Goal: Task Accomplishment & Management: Complete application form

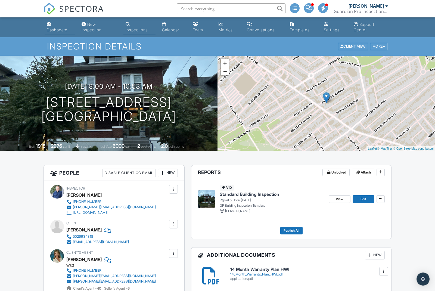
click at [59, 30] on div "Dashboard" at bounding box center [57, 29] width 21 height 5
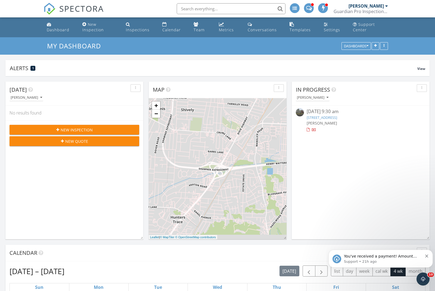
click at [427, 256] on icon "Dismiss notification" at bounding box center [426, 255] width 3 height 3
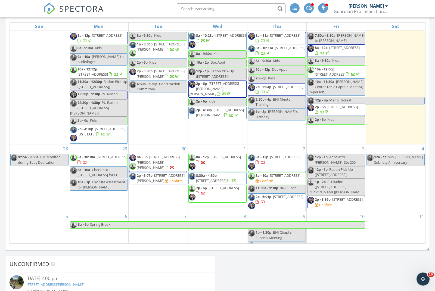
scroll to position [3, 3]
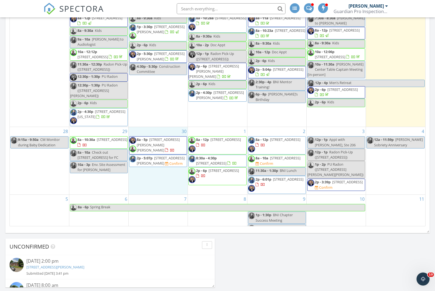
click at [142, 127] on div "30 8a - 5p 1386 S Wilson Rd, Radcliff 40160 2p - 5:07p 4307 Elliott Ave, Louisv…" at bounding box center [158, 160] width 59 height 67
click at [153, 102] on link "Inspection" at bounding box center [158, 99] width 28 height 9
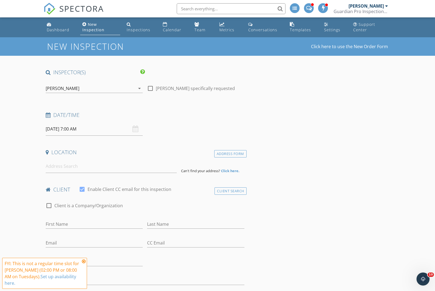
click at [68, 88] on div "[PERSON_NAME]" at bounding box center [63, 88] width 34 height 5
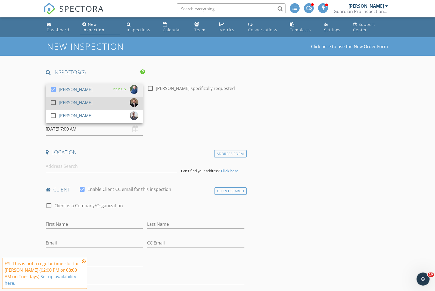
click at [56, 104] on div at bounding box center [53, 102] width 9 height 9
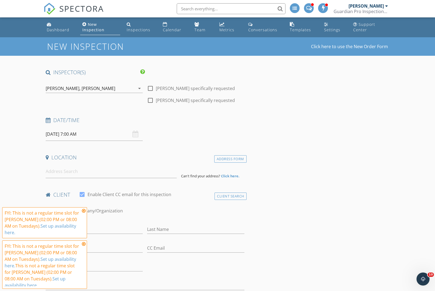
click at [68, 131] on input "09/30/2025 7:00 AM" at bounding box center [94, 134] width 97 height 13
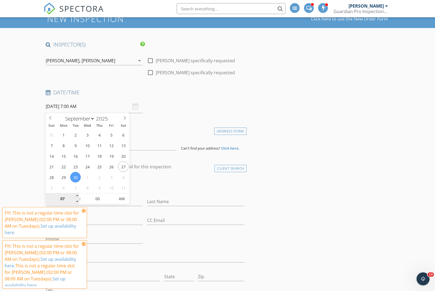
scroll to position [28, 0]
type input "08"
type input "09/30/2025 8:00 AM"
click at [76, 197] on span at bounding box center [77, 195] width 4 height 5
type input "09"
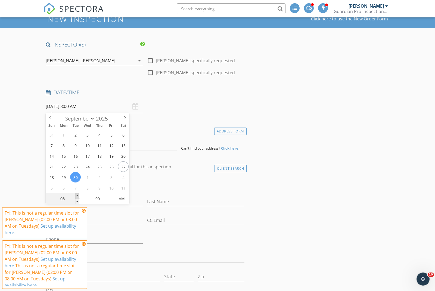
type input "09/30/2025 9:00 AM"
click at [76, 197] on span at bounding box center [77, 195] width 4 height 5
type input "10"
type input "09/30/2025 10:00 AM"
click at [76, 197] on span at bounding box center [77, 195] width 4 height 5
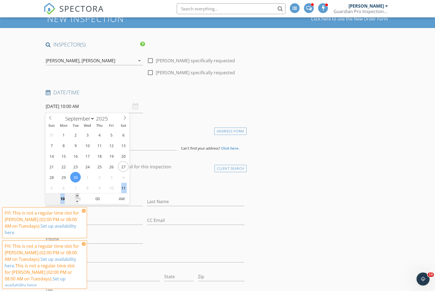
type input "11"
type input "09/30/2025 11:00 AM"
click at [76, 197] on span at bounding box center [77, 195] width 4 height 5
type input "12"
type input "09/30/2025 12:00 PM"
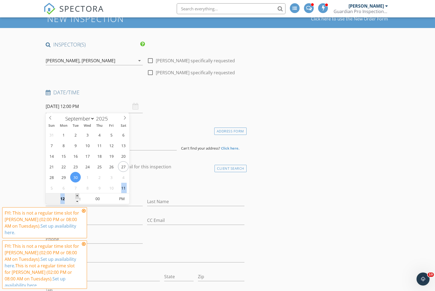
click at [76, 197] on span at bounding box center [77, 195] width 4 height 5
type input "01"
type input "09/30/2025 1:00 PM"
click at [76, 197] on span at bounding box center [77, 195] width 4 height 5
type input "02"
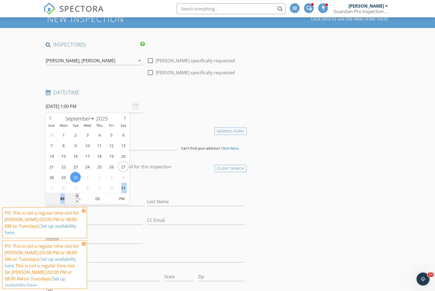
type input "09/30/2025 2:00 PM"
click at [76, 197] on span at bounding box center [77, 195] width 4 height 5
click at [144, 145] on input at bounding box center [111, 143] width 131 height 13
click at [138, 200] on input "First Name" at bounding box center [94, 201] width 97 height 9
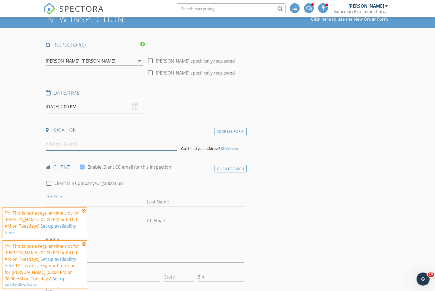
click at [113, 148] on input at bounding box center [111, 143] width 131 height 13
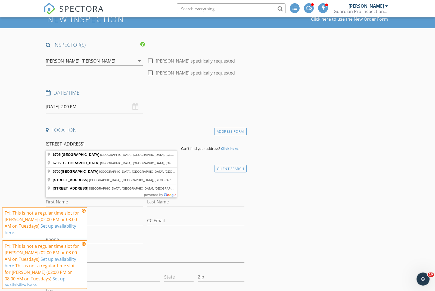
type input "6705 Bluffview Circle, Louisville, KY, USA"
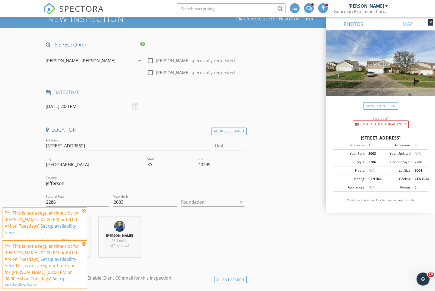
scroll to position [53, 0]
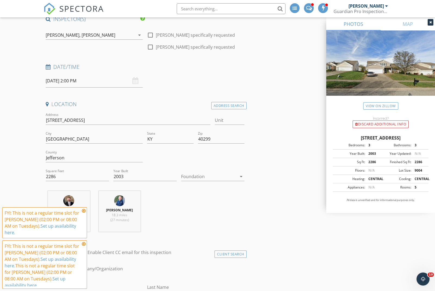
click at [84, 213] on icon at bounding box center [84, 211] width 4 height 4
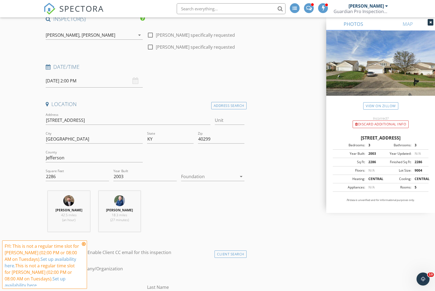
click at [84, 246] on icon at bounding box center [84, 244] width 4 height 4
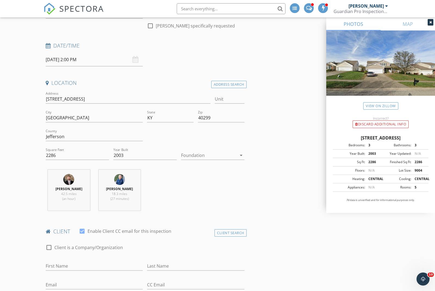
scroll to position [77, 0]
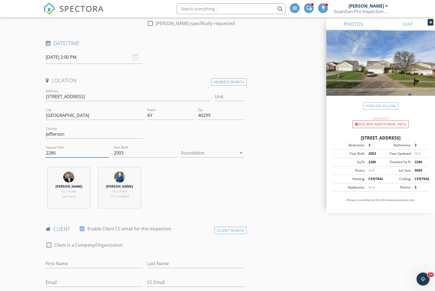
click at [75, 151] on input "2286" at bounding box center [77, 152] width 63 height 9
type input "2"
type input "3494"
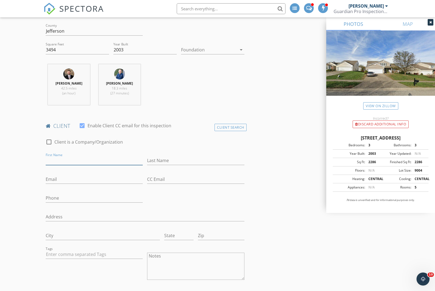
scroll to position [180, 0]
click at [194, 51] on div at bounding box center [209, 49] width 56 height 9
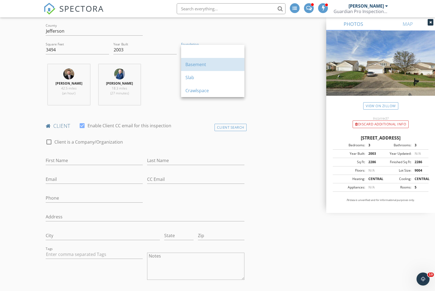
click at [192, 68] on div "Basement" at bounding box center [212, 64] width 55 height 13
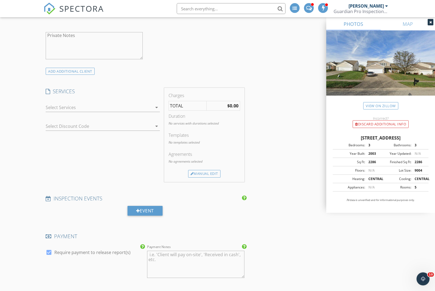
click at [52, 107] on div at bounding box center [99, 107] width 107 height 9
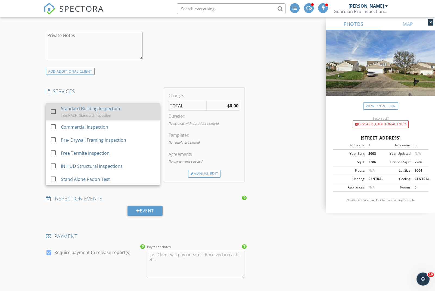
click at [52, 111] on div at bounding box center [53, 111] width 9 height 9
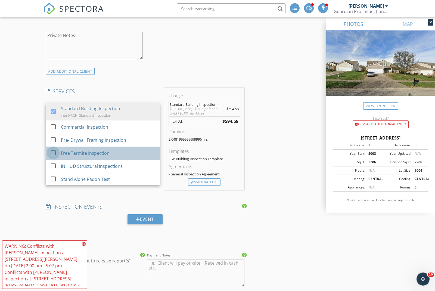
click at [52, 150] on div at bounding box center [53, 152] width 9 height 9
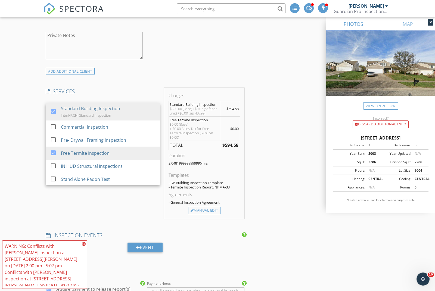
click at [29, 150] on div "New Inspection Click here to use the New Order Form INSPECTOR(S) check_box Eric…" at bounding box center [217, 188] width 435 height 1188
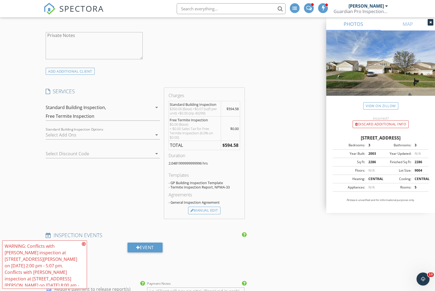
click at [56, 129] on div "check_box_outline_blank Radon Test 48 Hr Short-term radon test check_box_outlin…" at bounding box center [103, 136] width 114 height 18
click at [53, 139] on div "Standard Building Inspection Options arrow_drop_down" at bounding box center [103, 138] width 114 height 14
click at [52, 136] on div at bounding box center [99, 135] width 107 height 9
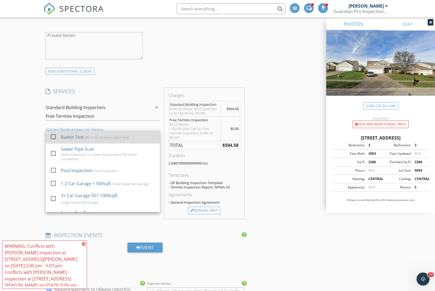
click at [54, 136] on div at bounding box center [53, 136] width 9 height 9
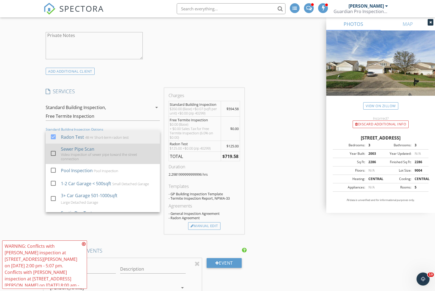
click at [56, 150] on div at bounding box center [53, 153] width 9 height 9
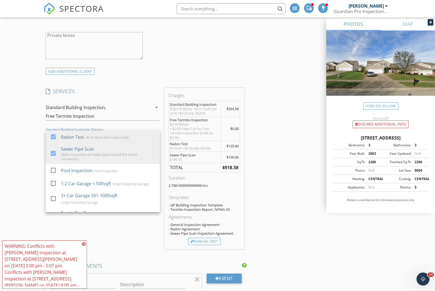
click at [32, 167] on div "New Inspection Click here to use the New Order Form INSPECTOR(S) check_box Eric…" at bounding box center [217, 238] width 435 height 1288
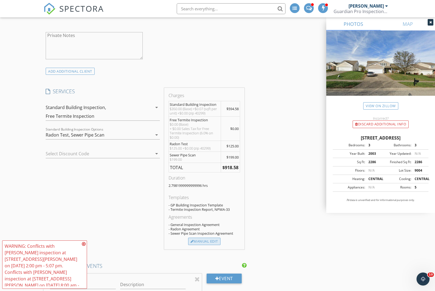
click at [197, 241] on div "Manual Edit" at bounding box center [204, 242] width 32 height 8
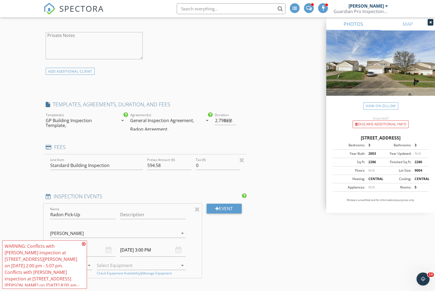
type input "0"
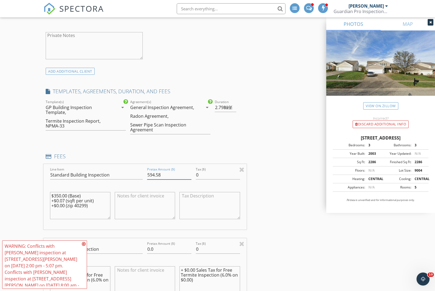
click at [165, 171] on input "594.58" at bounding box center [169, 174] width 44 height 9
type input "570.00"
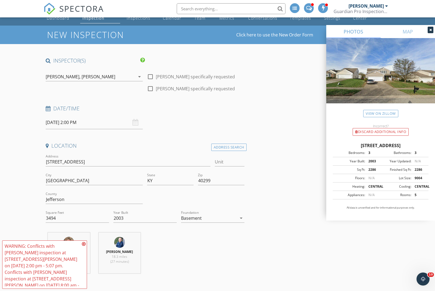
scroll to position [11, 0]
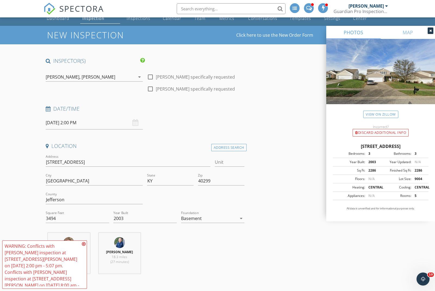
click at [82, 77] on div "[PERSON_NAME]" at bounding box center [99, 76] width 34 height 5
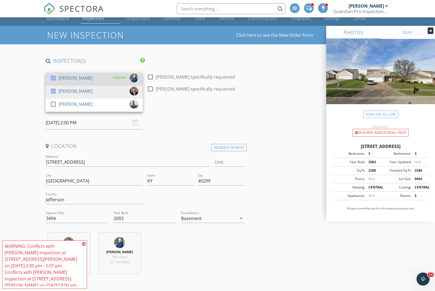
click at [66, 79] on div "[PERSON_NAME]" at bounding box center [76, 78] width 34 height 9
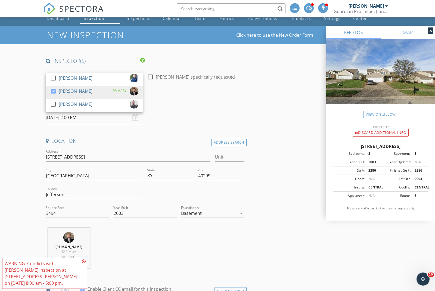
type input "2.7981999999999996"
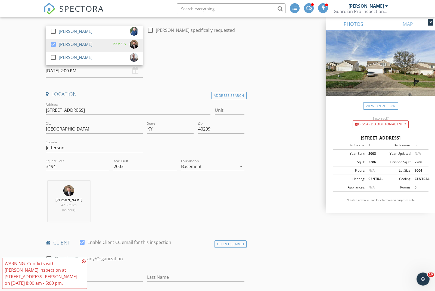
scroll to position [59, 0]
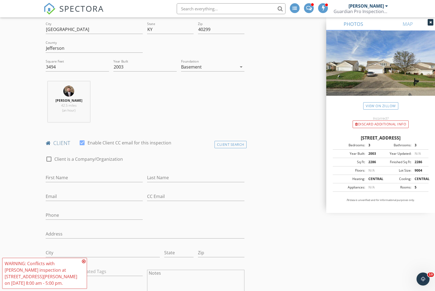
scroll to position [181, 0]
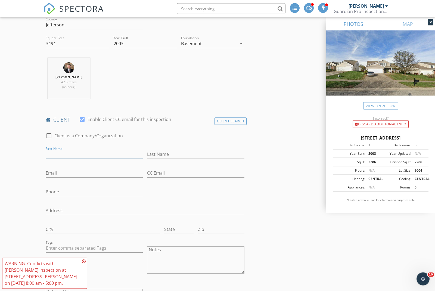
click at [54, 153] on input "First Name" at bounding box center [94, 154] width 97 height 9
type input "Kyle and"
click at [51, 194] on input "Phone" at bounding box center [94, 192] width 97 height 9
type input "5026440926"
click at [67, 153] on input "Kyle and" at bounding box center [94, 154] width 97 height 9
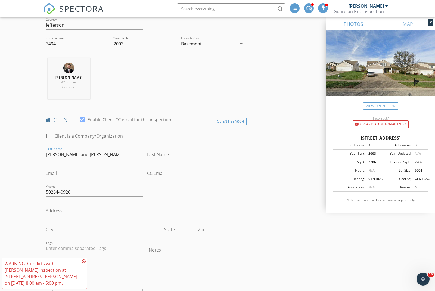
click at [63, 154] on input "Kyle and Lindsay Bell" at bounding box center [94, 154] width 97 height 9
drag, startPoint x: 63, startPoint y: 153, endPoint x: 80, endPoint y: 154, distance: 16.6
click at [80, 154] on input "Kyle Lindsay Bell" at bounding box center [94, 154] width 97 height 9
type input "Kyle"
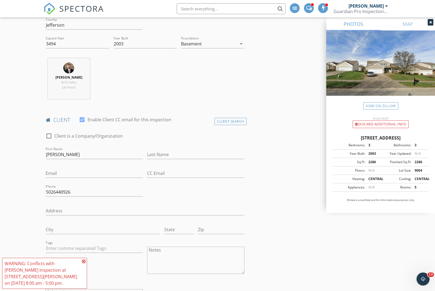
click at [160, 149] on div "Last Name" at bounding box center [195, 156] width 97 height 18
click at [159, 154] on input "Last Name" at bounding box center [195, 154] width 97 height 9
paste input "Lindsay Bell"
type input "L"
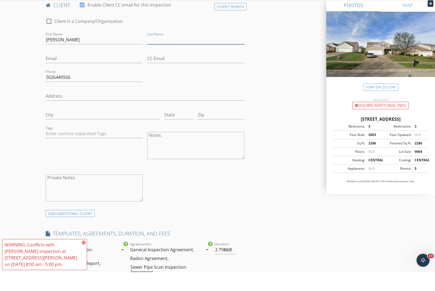
scroll to position [279, 0]
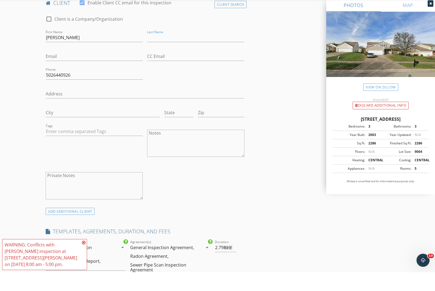
click at [76, 226] on div "ADD ADDITIONAL client" at bounding box center [70, 229] width 49 height 7
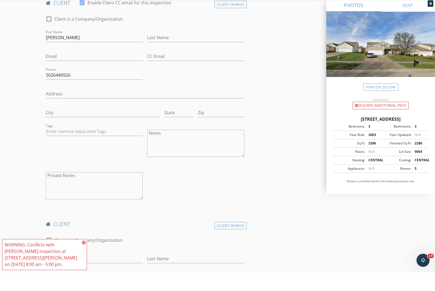
scroll to position [298, 0]
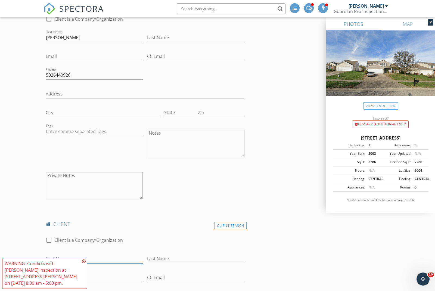
click at [64, 258] on input "First Name" at bounding box center [94, 258] width 97 height 9
paste input "Lindsay Bell"
type input "Lindsay"
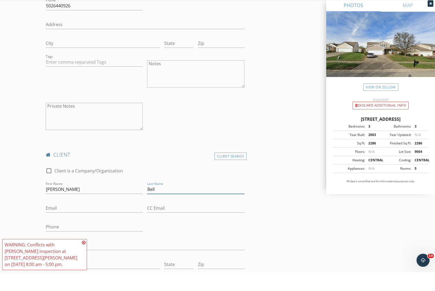
scroll to position [351, 0]
type input "Bell"
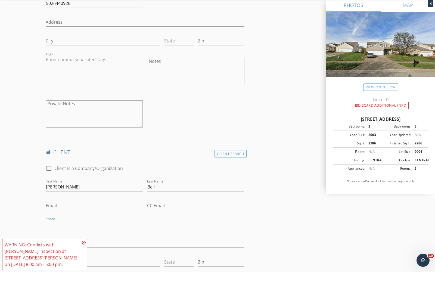
click at [54, 239] on input "Phone" at bounding box center [94, 243] width 97 height 9
type input "5023774429"
click at [54, 220] on input "Email" at bounding box center [94, 224] width 97 height 9
type input "lyndseybell1031@gmail.com"
click at [62, 201] on input "Lindsay" at bounding box center [94, 205] width 97 height 9
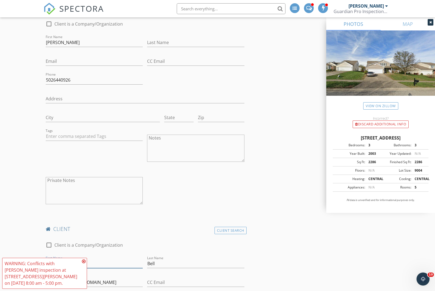
scroll to position [288, 0]
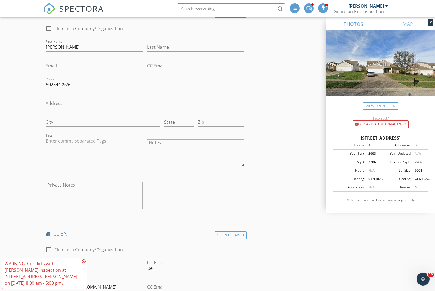
type input "Lyndsey"
click at [150, 47] on input "Last Name" at bounding box center [195, 47] width 97 height 9
type input "Sep"
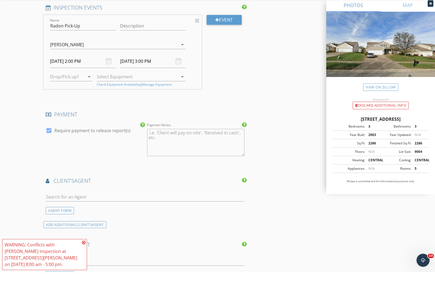
scroll to position [1147, 0]
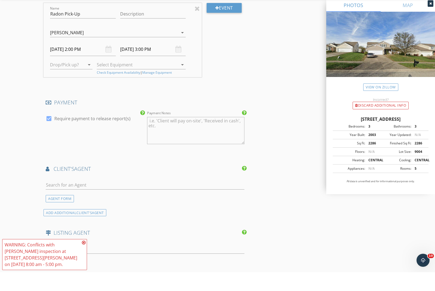
type input "kylesep2393@yahoo.com"
click at [71, 199] on input "text" at bounding box center [145, 203] width 199 height 9
type input "jess slade"
drag, startPoint x: 71, startPoint y: 186, endPoint x: 84, endPoint y: 194, distance: 15.4
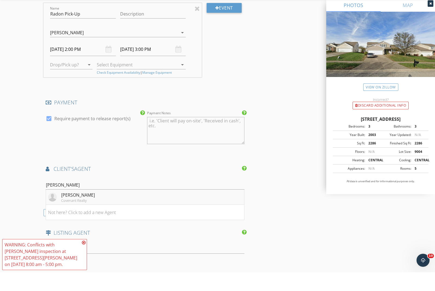
click at [84, 210] on div "Jessi Slade" at bounding box center [78, 213] width 34 height 7
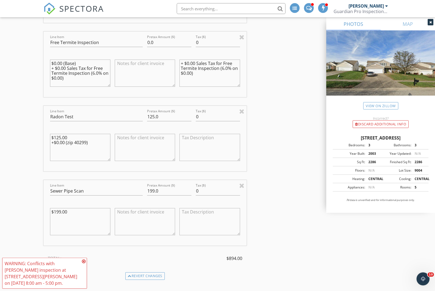
scroll to position [865, 0]
click at [243, 183] on div at bounding box center [241, 185] width 5 height 7
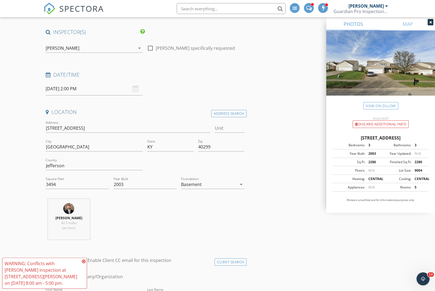
scroll to position [0, 0]
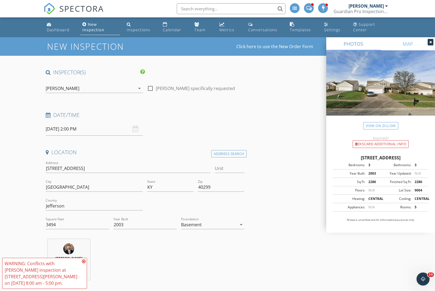
click at [90, 129] on input "09/30/2025 2:00 PM" at bounding box center [94, 128] width 97 height 13
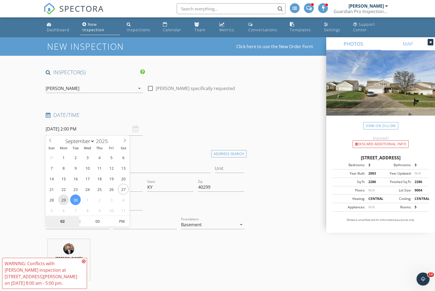
type input "09/29/2025 2:00 PM"
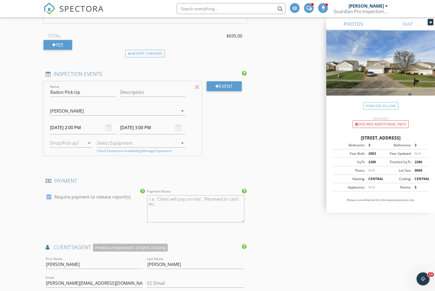
scroll to position [1014, 0]
click at [67, 125] on input "09/30/2025 2:00 PM" at bounding box center [83, 127] width 66 height 13
select select "9"
type input "10/02/2025 2:00 PM"
type input "10/02/2025 3:00 PM"
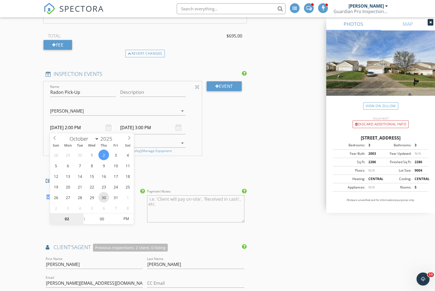
scroll to position [1013, 0]
type input "01"
type input "10/02/2025 1:00 PM"
click at [80, 223] on span at bounding box center [82, 221] width 4 height 5
type input "10/02/2025 2:00 PM"
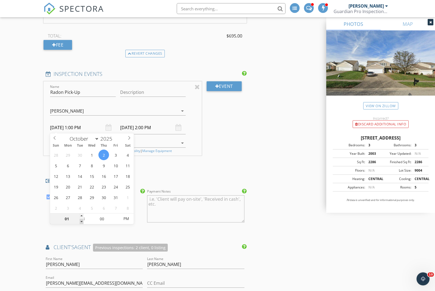
type input "12"
type input "10/02/2025 12:00 PM"
click at [81, 222] on span at bounding box center [82, 221] width 4 height 5
type input "10/02/2025 1:00 PM"
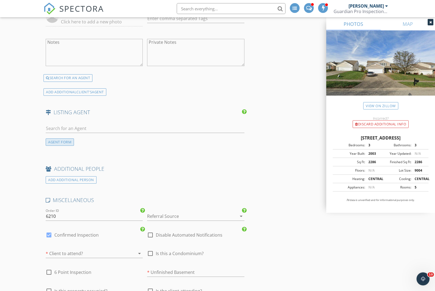
scroll to position [1353, 0]
click at [55, 126] on input "text" at bounding box center [145, 128] width 199 height 9
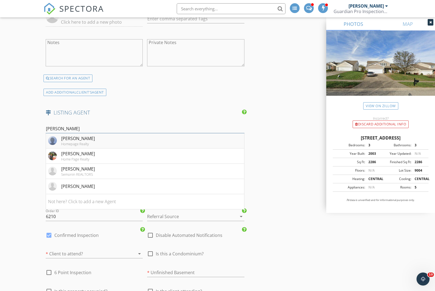
type input "Reynolds"
click at [61, 144] on div "Homepage Realty" at bounding box center [78, 144] width 34 height 4
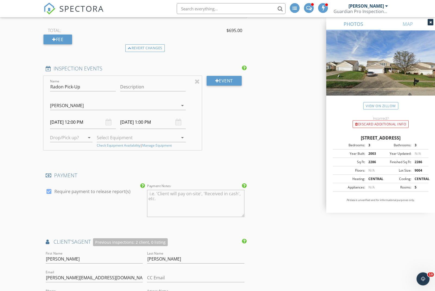
scroll to position [1019, 0]
click at [63, 98] on div "Eric Gentry Noah Belviy Christopher Herndon Eric Gentry arrow_drop_down" at bounding box center [118, 107] width 136 height 18
click at [62, 104] on div "[PERSON_NAME]" at bounding box center [67, 105] width 34 height 5
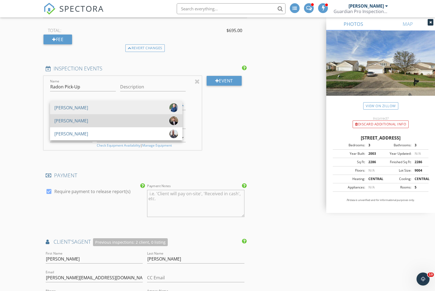
click at [61, 119] on div "[PERSON_NAME]" at bounding box center [71, 120] width 34 height 9
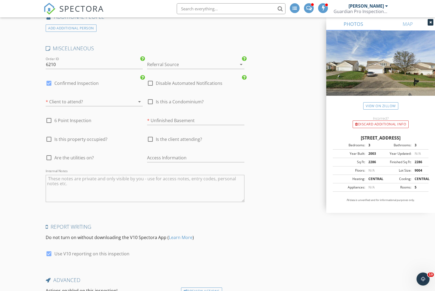
scroll to position [1633, 0]
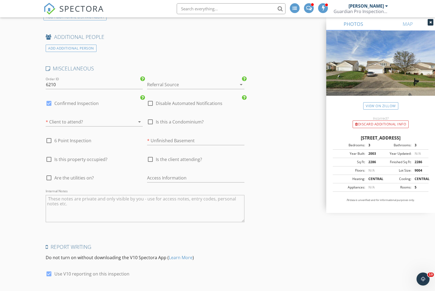
click at [56, 195] on textarea "Internal Notes" at bounding box center [145, 208] width 199 height 27
click at [74, 200] on textarea "ST confirmed TI included Radon set at insp and PU Thursday at noon." at bounding box center [145, 208] width 199 height 27
type textarea "ST confirmed TI included, finished basement Radon set at insp and PU Thursday a…"
click at [150, 157] on div at bounding box center [150, 159] width 9 height 9
checkbox input "true"
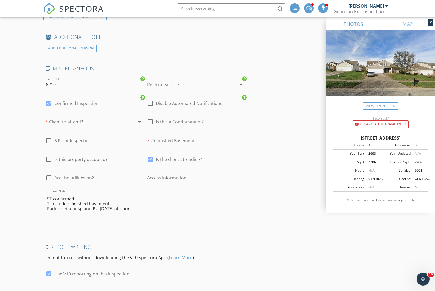
click at [100, 120] on div at bounding box center [87, 121] width 82 height 9
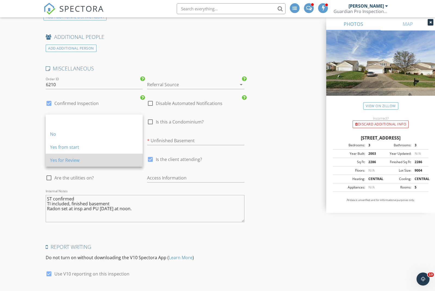
click at [79, 163] on div "Yes for Review" at bounding box center [94, 160] width 88 height 7
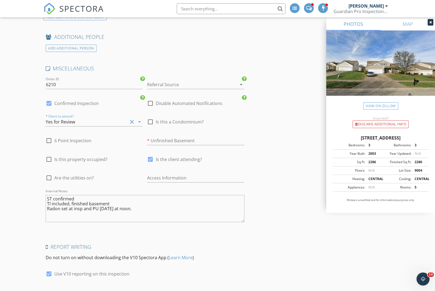
type input "2.7981999999999996"
click at [151, 158] on div at bounding box center [150, 159] width 9 height 9
checkbox input "false"
type input "2.7981999999999996"
click at [156, 87] on div "Referral Source arrow_drop_down" at bounding box center [195, 87] width 97 height 14
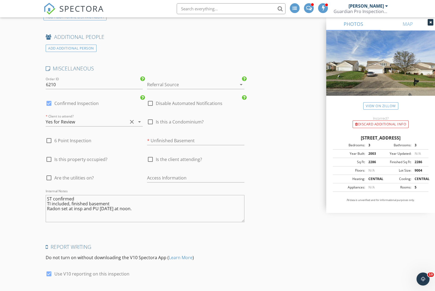
click at [154, 81] on div at bounding box center [188, 84] width 82 height 9
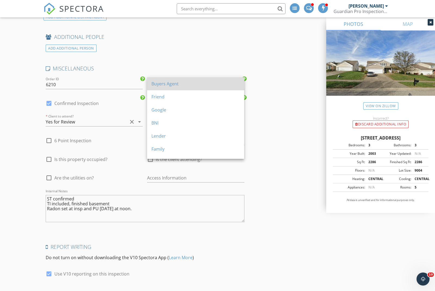
click at [154, 85] on div "Buyers Agent" at bounding box center [195, 83] width 88 height 7
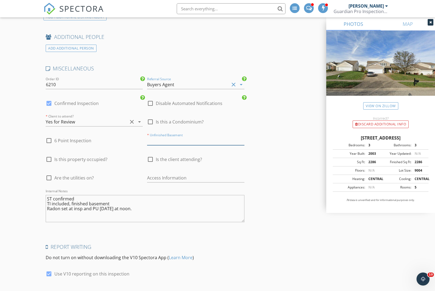
click at [155, 138] on input "text" at bounding box center [195, 140] width 97 height 9
type input "No"
type input "2.7981999999999996"
type input "No"
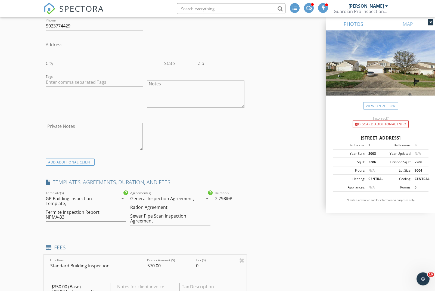
click at [138, 214] on div "Sewer Pipe Scan Inspection Agreement" at bounding box center [162, 219] width 65 height 10
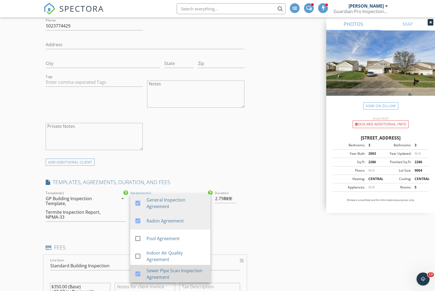
click at [138, 271] on div at bounding box center [137, 273] width 9 height 9
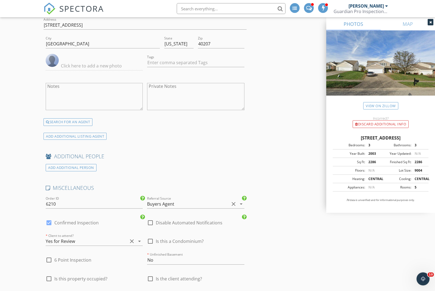
scroll to position [1672, 0]
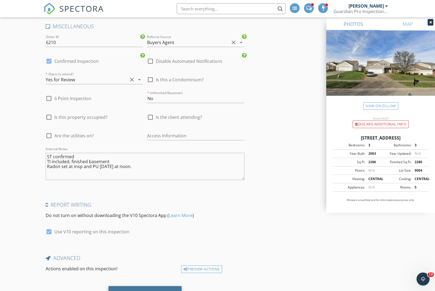
click at [137, 291] on div "Save Inspection" at bounding box center [145, 292] width 38 height 5
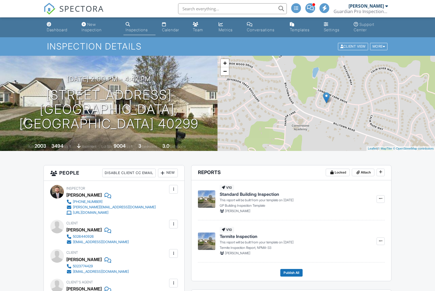
click at [60, 34] on link "Dashboard" at bounding box center [60, 27] width 30 height 15
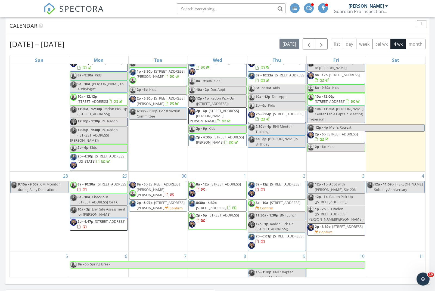
scroll to position [251, 0]
